Goal: Information Seeking & Learning: Compare options

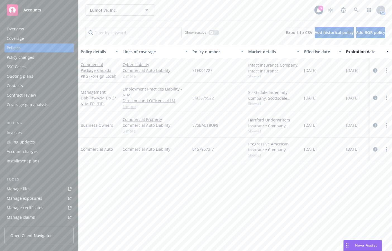
drag, startPoint x: 255, startPoint y: 13, endPoint x: 335, endPoint y: 21, distance: 80.9
click at [255, 13] on div "Lumotive, Inc. Lumotive, Inc." at bounding box center [199, 9] width 229 height 11
click at [353, 10] on icon at bounding box center [355, 10] width 5 height 5
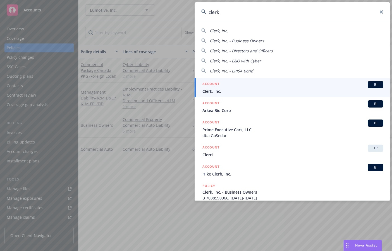
type input "clerk"
click at [310, 89] on span "Clerk, Inc." at bounding box center [292, 91] width 181 height 6
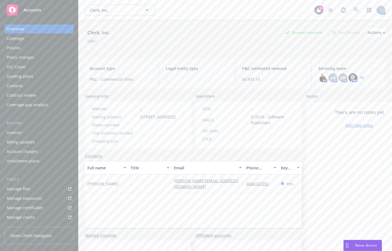
click at [33, 187] on link "Manage files" at bounding box center [38, 189] width 69 height 9
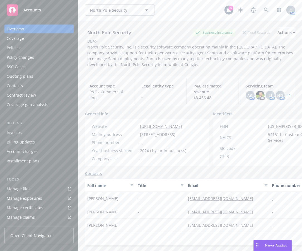
click at [51, 50] on div "Policies" at bounding box center [39, 48] width 65 height 9
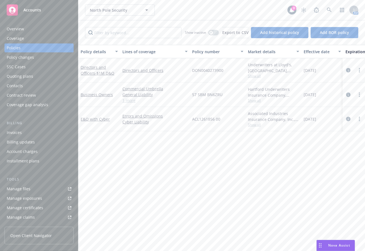
click at [42, 189] on link "Manage files" at bounding box center [38, 189] width 69 height 9
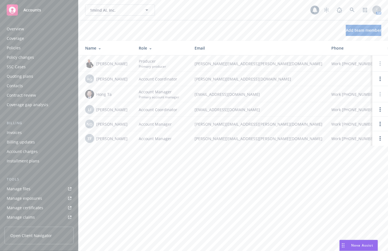
scroll to position [112, 0]
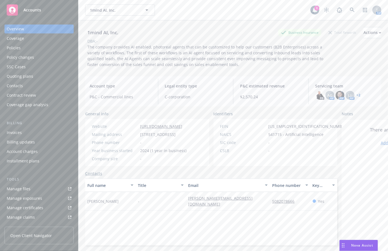
click at [27, 38] on div "Coverage" at bounding box center [39, 38] width 65 height 9
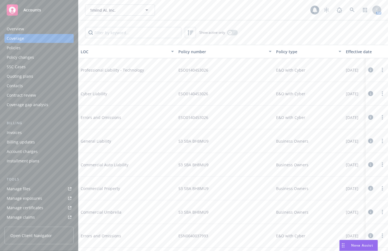
click at [22, 44] on div "Policies" at bounding box center [39, 48] width 65 height 9
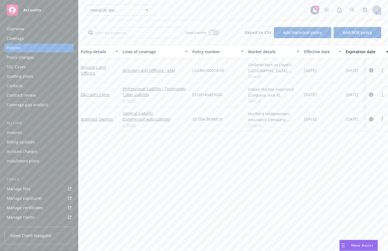
click at [253, 167] on div "Policy details Lines of coverage Policy number Market details Effective date Ex…" at bounding box center [232, 148] width 309 height 207
click at [251, 163] on div "Policy details Lines of coverage Policy number Market details Effective date Ex…" at bounding box center [232, 148] width 309 height 207
click at [250, 163] on div "Policy details Lines of coverage Policy number Market details Effective date Ex…" at bounding box center [232, 148] width 309 height 207
click at [259, 12] on div "1mind AI, Inc. 1mind AI, Inc." at bounding box center [197, 9] width 225 height 11
click at [255, 13] on div "North Pole Security North Pole Security" at bounding box center [197, 9] width 225 height 11
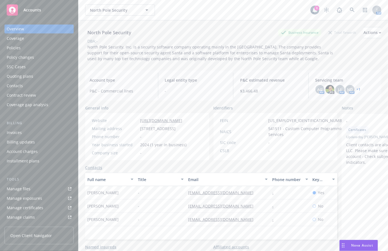
click at [255, 13] on div "North Pole Security North Pole Security" at bounding box center [197, 9] width 225 height 11
click at [258, 6] on div "North Pole Security North Pole Security" at bounding box center [197, 9] width 225 height 11
click at [331, 62] on div "North Pole Security Business Insurance Total Rewards Actions DBA: - North Pole …" at bounding box center [233, 43] width 296 height 46
click at [349, 12] on icon at bounding box center [351, 10] width 5 height 5
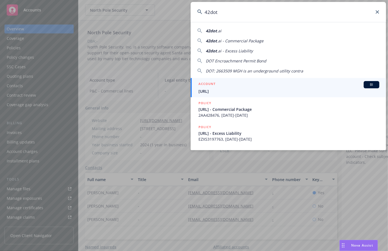
type input "42dot"
click at [279, 92] on span "42dot.ai" at bounding box center [288, 91] width 181 height 6
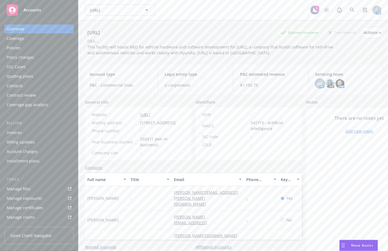
click at [317, 83] on span "AG" at bounding box center [319, 84] width 5 height 6
click at [325, 84] on img at bounding box center [329, 83] width 9 height 9
click at [151, 55] on span "This facility will house R&D for vehicle hardware and software development for …" at bounding box center [210, 49] width 247 height 11
click at [37, 45] on div "Policies" at bounding box center [39, 48] width 65 height 9
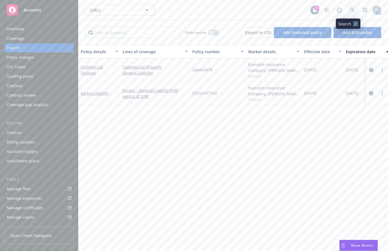
click at [346, 10] on link at bounding box center [351, 9] width 11 height 11
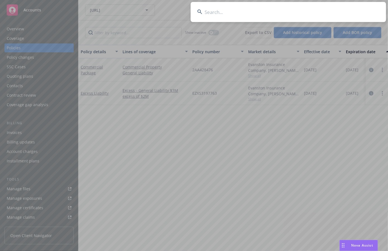
click at [291, 13] on input at bounding box center [287, 12] width 195 height 20
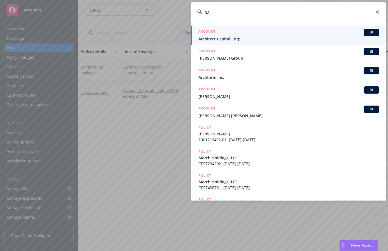
type input "a"
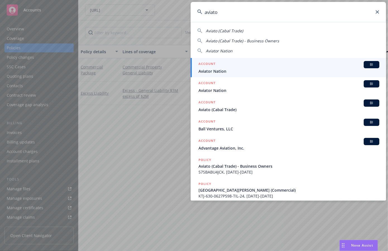
drag, startPoint x: 240, startPoint y: 13, endPoint x: 115, endPoint y: 8, distance: 125.0
click at [115, 8] on div "aviato Aviato (Cabal Trade) Aviato (Cabal Trade) - Business Owners Aviator Nati…" at bounding box center [194, 125] width 388 height 251
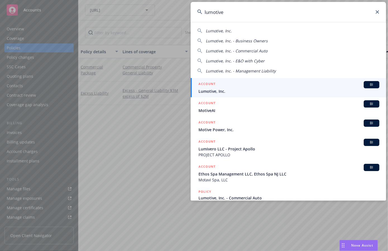
type input "lumotive"
click at [251, 86] on div "ACCOUNT BI" at bounding box center [288, 84] width 181 height 7
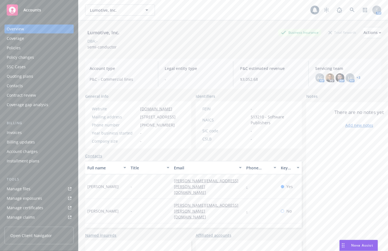
click at [46, 50] on div "Policies" at bounding box center [39, 48] width 65 height 9
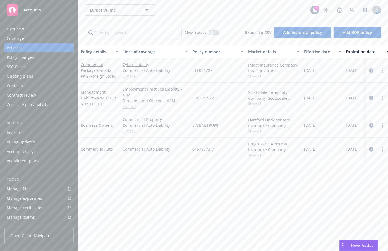
drag, startPoint x: 218, startPoint y: 11, endPoint x: 340, endPoint y: 11, distance: 122.7
click at [219, 11] on div "Lumotive, Inc. Lumotive, Inc." at bounding box center [197, 9] width 225 height 11
click at [351, 11] on link at bounding box center [351, 9] width 11 height 11
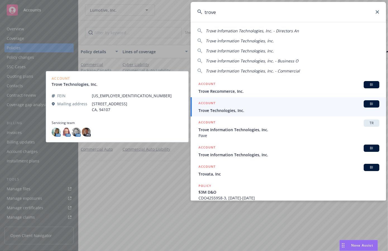
type input "trove"
click at [244, 112] on span "Trove Technologies, Inc." at bounding box center [288, 111] width 181 height 6
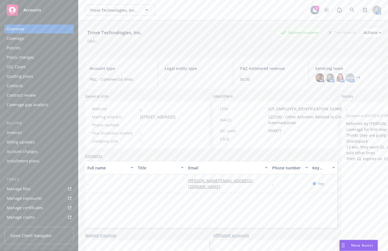
click at [183, 52] on div "Trove Technologies, Inc. Business Insurance Total Rewards Actions DBA: -" at bounding box center [233, 37] width 296 height 34
click at [349, 10] on icon at bounding box center [351, 10] width 5 height 5
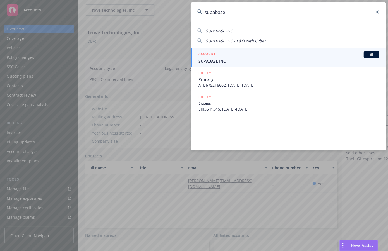
type input "supabase"
click at [238, 55] on div "ACCOUNT BI" at bounding box center [288, 54] width 181 height 7
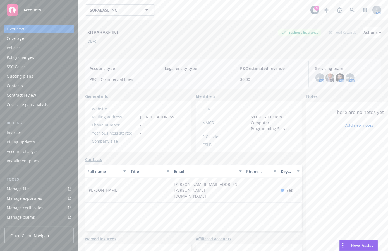
click at [42, 52] on div "Overview Coverage Policies Policy changes SSC Cases Quoting plans Contacts Cont…" at bounding box center [38, 67] width 69 height 85
click at [43, 51] on div "Policies" at bounding box center [39, 48] width 65 height 9
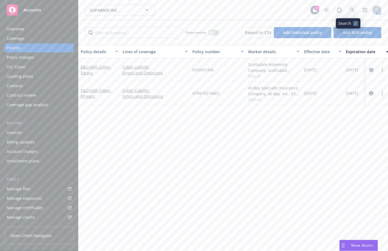
click at [349, 12] on icon at bounding box center [351, 10] width 5 height 5
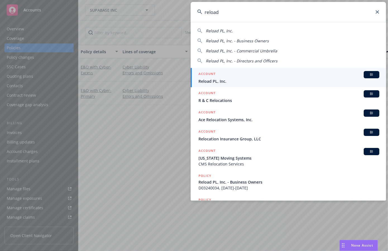
type input "reload"
click at [276, 74] on div "ACCOUNT BI" at bounding box center [288, 74] width 181 height 7
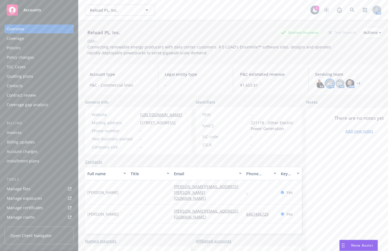
click at [327, 85] on span "AG" at bounding box center [329, 84] width 5 height 6
click at [347, 81] on img at bounding box center [349, 83] width 9 height 9
click at [356, 84] on link "+ 1" at bounding box center [358, 83] width 4 height 3
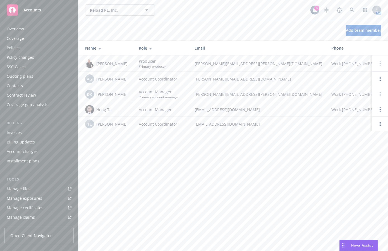
click at [30, 50] on div "Policies" at bounding box center [39, 48] width 65 height 9
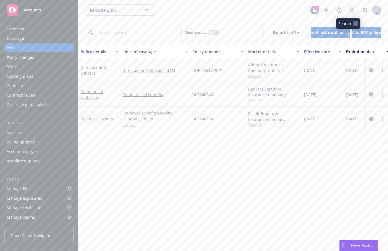
click at [350, 12] on icon at bounding box center [351, 10] width 5 height 5
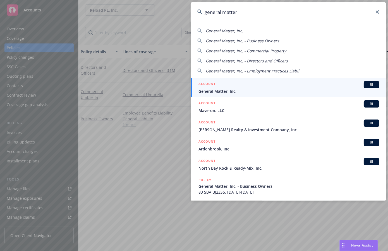
type input "general matter"
click at [243, 92] on span "General Matter, Inc." at bounding box center [288, 91] width 181 height 6
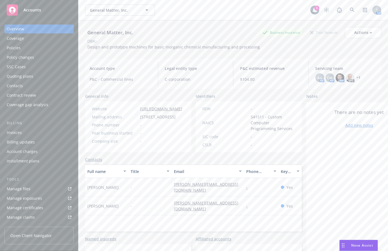
click at [45, 47] on div "Policies" at bounding box center [39, 48] width 65 height 9
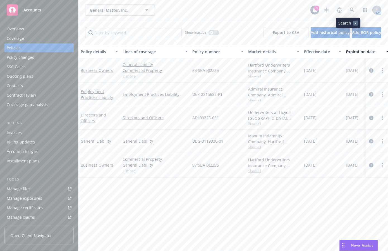
click at [349, 12] on icon at bounding box center [351, 10] width 5 height 5
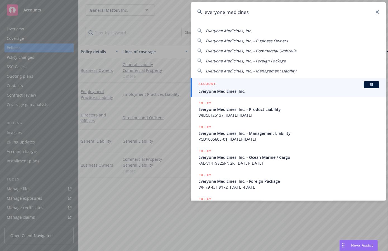
type input "everyone medicines"
click at [253, 87] on div "ACCOUNT BI" at bounding box center [288, 84] width 181 height 7
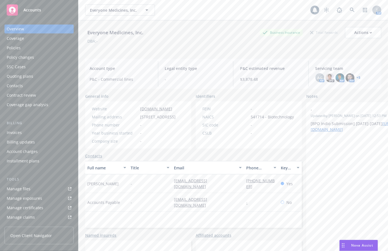
click at [30, 51] on div "Policies" at bounding box center [39, 48] width 65 height 9
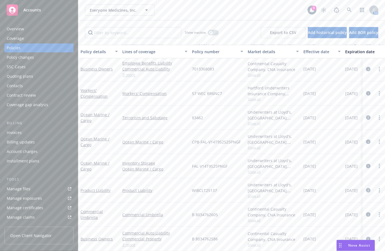
drag, startPoint x: 186, startPoint y: 22, endPoint x: 192, endPoint y: 22, distance: 6.1
click at [187, 22] on div "Show inactive Export to CSV Add historical policy Add BOR policy" at bounding box center [231, 32] width 307 height 25
click at [347, 8] on icon at bounding box center [349, 10] width 5 height 5
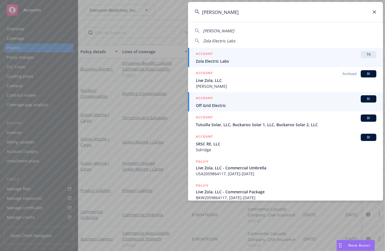
type input "zola"
click at [250, 99] on div "ACCOUNT BI" at bounding box center [286, 98] width 181 height 7
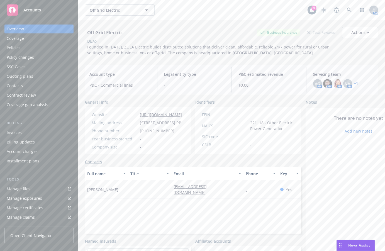
click at [194, 93] on div "Account type P&C - Commercial lines Legal entity type - P&C estimated revenue $…" at bounding box center [232, 80] width 294 height 30
click at [31, 46] on div "Policies" at bounding box center [39, 48] width 65 height 9
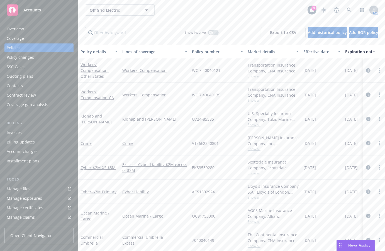
click at [204, 14] on div "Off Grid Electric Off Grid Electric" at bounding box center [196, 9] width 223 height 11
drag, startPoint x: 244, startPoint y: 11, endPoint x: 310, endPoint y: 20, distance: 67.0
click at [244, 11] on div "Off Grid Electric Off Grid Electric" at bounding box center [196, 9] width 223 height 11
click at [345, 7] on link at bounding box center [349, 9] width 11 height 11
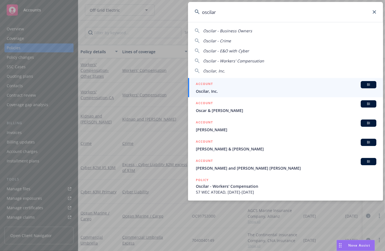
type input "oscilar"
click at [237, 87] on div "ACCOUNT BI" at bounding box center [286, 84] width 181 height 7
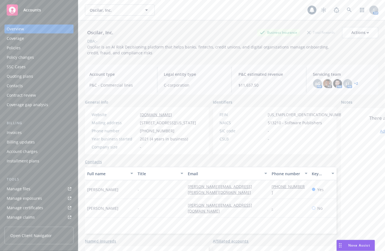
click at [21, 46] on div "Policies" at bounding box center [39, 48] width 65 height 9
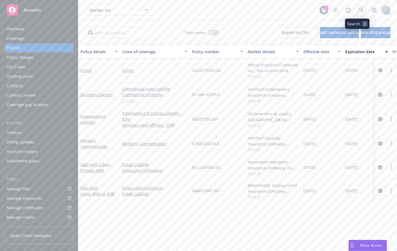
click at [361, 8] on link at bounding box center [361, 9] width 11 height 11
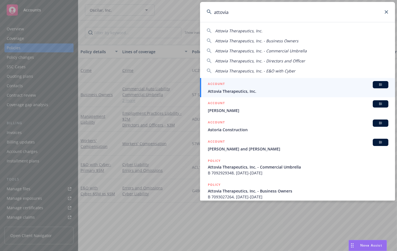
type input "attovia"
click at [248, 86] on div "ACCOUNT BI" at bounding box center [298, 84] width 181 height 7
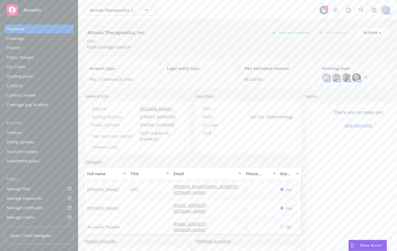
click at [35, 49] on div "Policies" at bounding box center [39, 48] width 65 height 9
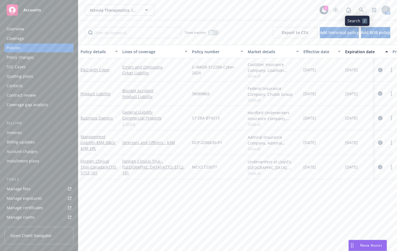
click at [362, 9] on link at bounding box center [361, 9] width 11 height 11
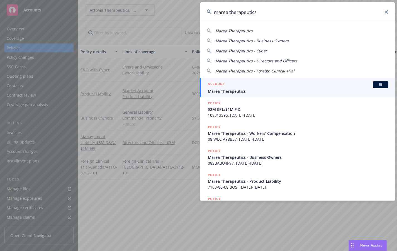
type input "marea therapeutics"
click at [288, 87] on div "ACCOUNT BI" at bounding box center [298, 84] width 181 height 7
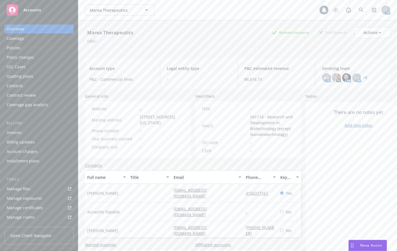
click at [29, 49] on div "Policies" at bounding box center [39, 48] width 65 height 9
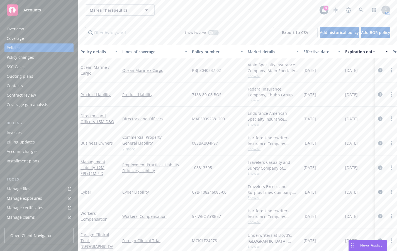
click at [37, 28] on div "Overview" at bounding box center [39, 29] width 65 height 9
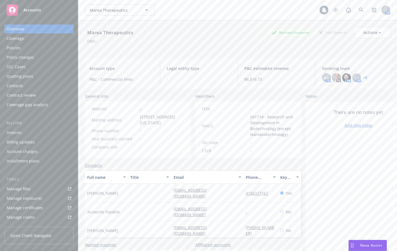
click at [364, 79] on link "+ 2" at bounding box center [366, 77] width 4 height 3
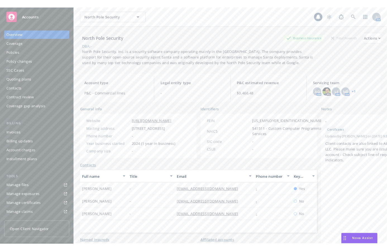
scroll to position [4, 0]
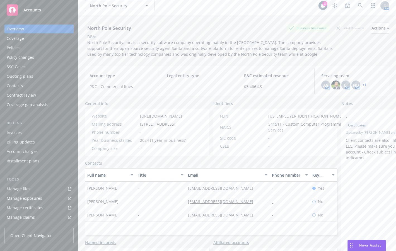
click at [32, 43] on div "Overview Coverage Policies Policy changes SSC Cases Quoting plans Contacts Cont…" at bounding box center [38, 67] width 69 height 85
click at [32, 45] on div "Policies" at bounding box center [39, 48] width 65 height 9
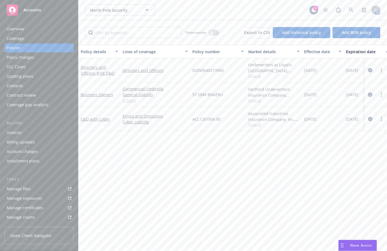
click at [122, 196] on div "Policy details Lines of coverage Policy number Market details Effective date Ex…" at bounding box center [232, 148] width 308 height 207
click at [48, 29] on div "Overview" at bounding box center [39, 29] width 65 height 9
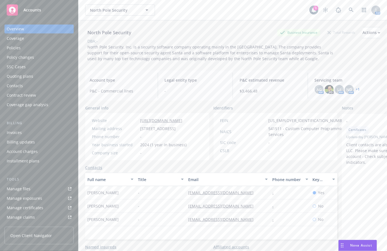
click at [356, 90] on link "+ 1" at bounding box center [358, 89] width 4 height 3
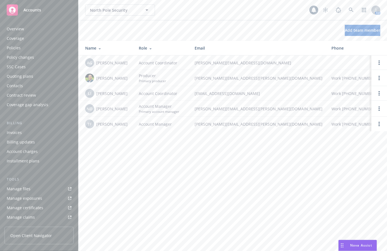
scroll to position [112, 0]
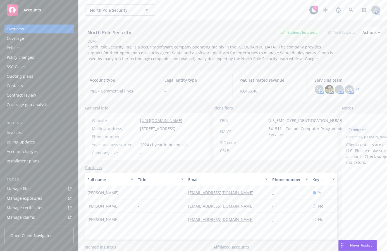
click at [30, 188] on link "Manage files" at bounding box center [38, 189] width 69 height 9
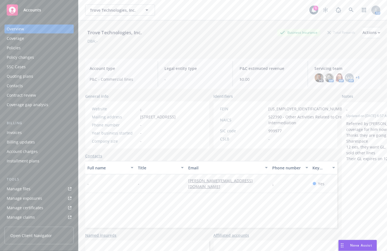
click at [30, 51] on div "Policies" at bounding box center [39, 48] width 65 height 9
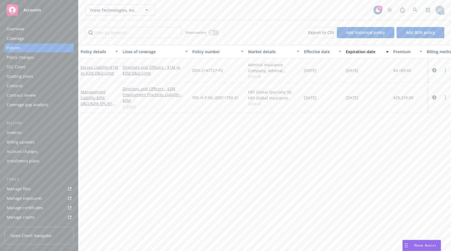
click at [48, 26] on div "Overview" at bounding box center [39, 29] width 65 height 9
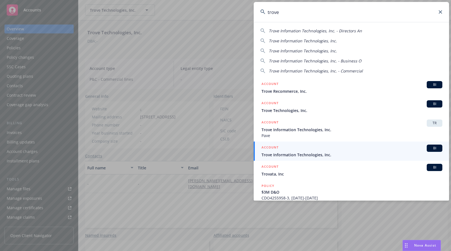
type input "trove"
click at [326, 150] on div "ACCOUNT BI" at bounding box center [351, 148] width 181 height 7
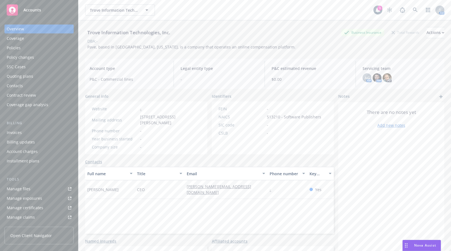
click at [35, 45] on div "Policies" at bounding box center [39, 48] width 65 height 9
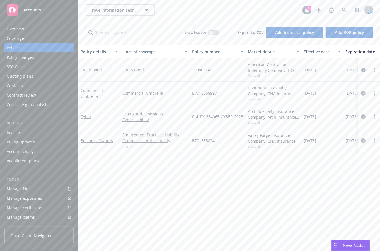
click at [129, 167] on div "Policy details Lines of coverage Policy number Market details Effective date Ex…" at bounding box center [229, 148] width 302 height 207
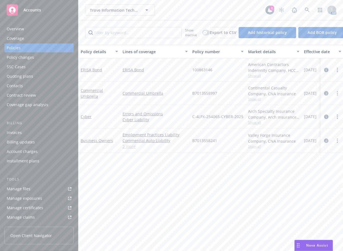
click at [41, 26] on div "Overview" at bounding box center [39, 29] width 65 height 9
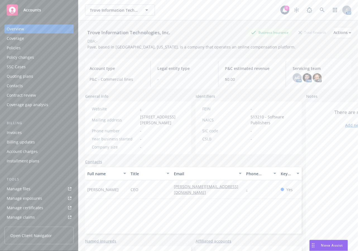
click at [184, 34] on div "Trove Information Technologies, Inc. Business Insurance Total Rewards Actions" at bounding box center [218, 32] width 266 height 11
click at [15, 48] on div "Policies" at bounding box center [14, 48] width 14 height 9
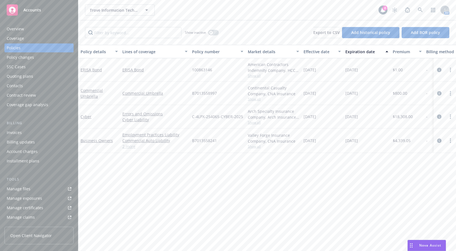
drag, startPoint x: 200, startPoint y: 175, endPoint x: 185, endPoint y: 164, distance: 18.1
click at [200, 175] on div "Policy details Lines of coverage Policy number Market details Effective date Ex…" at bounding box center [267, 146] width 378 height 202
